Goal: Information Seeking & Learning: Learn about a topic

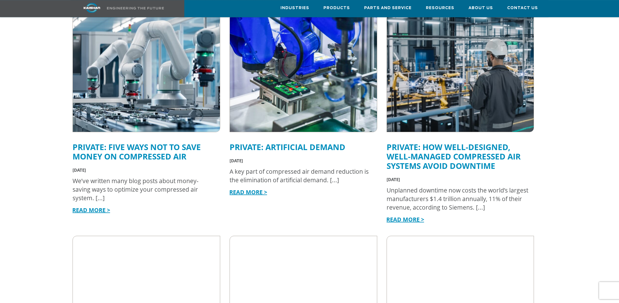
scroll to position [179, 0]
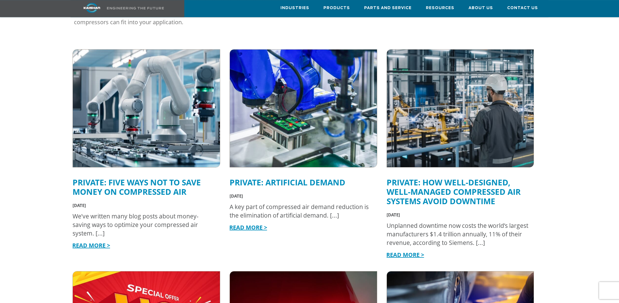
click at [287, 177] on link "Private: Artificial Demand" at bounding box center [288, 182] width 116 height 11
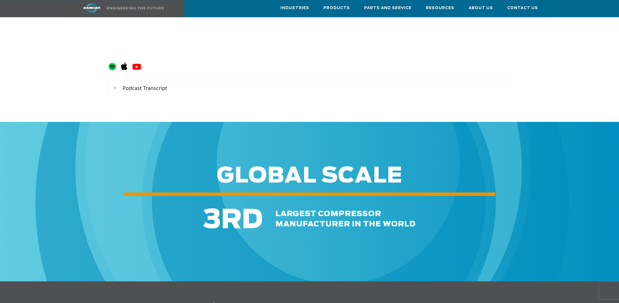
scroll to position [2760, 0]
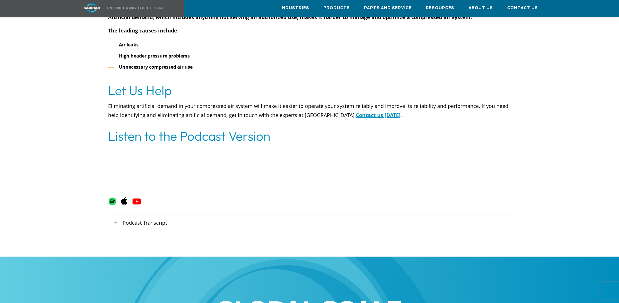
click at [146, 214] on div "Podcast Transcript" at bounding box center [309, 222] width 403 height 16
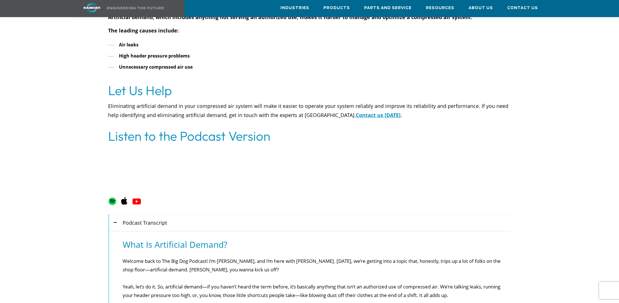
click at [146, 214] on div "Podcast Transcript" at bounding box center [309, 222] width 403 height 16
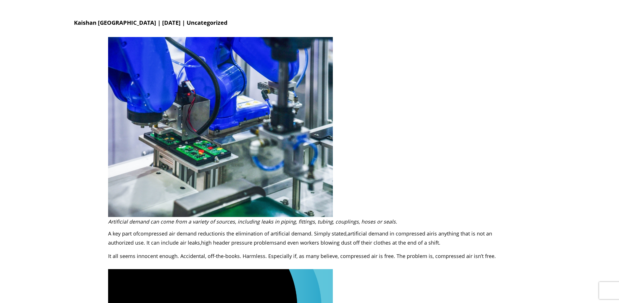
scroll to position [0, 0]
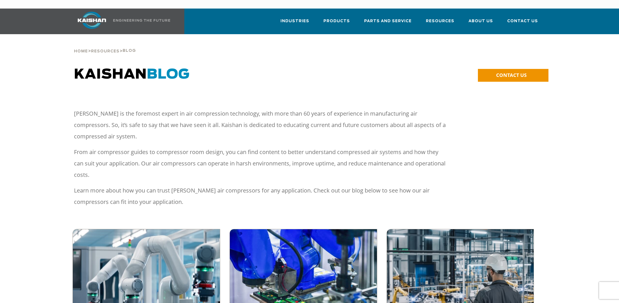
scroll to position [179, 0]
